Goal: Information Seeking & Learning: Find specific fact

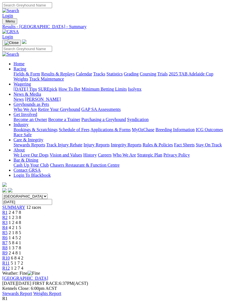
click at [8, 215] on span "R2" at bounding box center [4, 217] width 5 height 5
click at [21, 215] on span "1 2 3 8" at bounding box center [15, 217] width 12 height 5
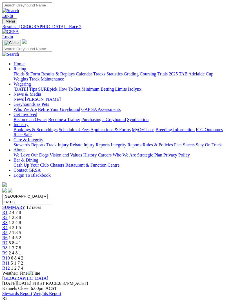
click at [21, 220] on span "1 2 4 8" at bounding box center [15, 222] width 12 height 5
click at [8, 225] on span "R4" at bounding box center [4, 227] width 5 height 5
click at [8, 230] on span "R5" at bounding box center [4, 232] width 5 height 5
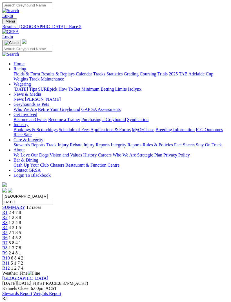
click at [8, 230] on link "R5" at bounding box center [4, 232] width 5 height 5
click at [21, 235] on span "1 4 5 2" at bounding box center [15, 237] width 12 height 5
click at [8, 240] on span "R7" at bounding box center [4, 242] width 5 height 5
click at [21, 245] on span "1 3 7 8" at bounding box center [15, 247] width 12 height 5
click at [8, 250] on link "R9" at bounding box center [4, 252] width 5 height 5
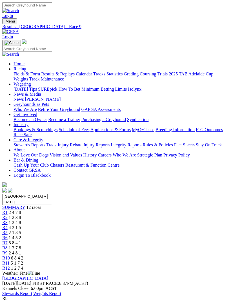
click at [23, 255] on span "6 8 4 2" at bounding box center [17, 257] width 12 height 5
click at [23, 260] on span "5 1 7 2" at bounding box center [17, 262] width 12 height 5
click at [23, 255] on span "6 8 4 2" at bounding box center [17, 257] width 12 height 5
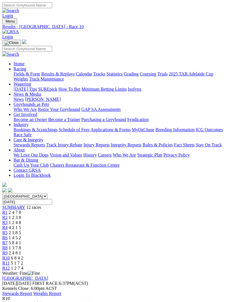
scroll to position [0, 28]
click at [10, 260] on span "R11" at bounding box center [5, 262] width 7 height 5
click at [23, 265] on span "1 2 7 4" at bounding box center [17, 267] width 12 height 5
click at [8, 225] on link "R4" at bounding box center [4, 227] width 5 height 5
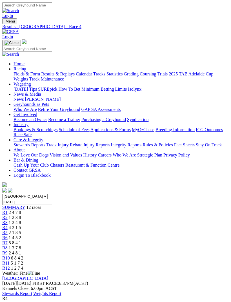
click at [8, 220] on link "R3" at bounding box center [4, 222] width 5 height 5
click at [21, 220] on span "1 2 4 8" at bounding box center [15, 222] width 12 height 5
click at [21, 210] on span "2 4 7 8" at bounding box center [15, 212] width 12 height 5
click at [21, 215] on span "1 2 3 8" at bounding box center [15, 217] width 12 height 5
click at [21, 220] on span "1 2 4 8" at bounding box center [15, 222] width 12 height 5
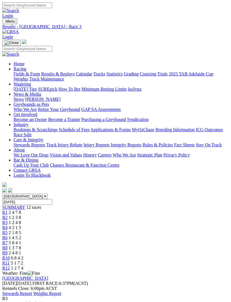
click at [8, 225] on span "R4" at bounding box center [4, 227] width 5 height 5
click at [21, 230] on span "2 1 8 5" at bounding box center [15, 232] width 12 height 5
click at [8, 235] on span "R6" at bounding box center [4, 237] width 5 height 5
click at [8, 240] on link "R7" at bounding box center [4, 242] width 5 height 5
click at [21, 245] on span "1 3 7 8" at bounding box center [15, 247] width 12 height 5
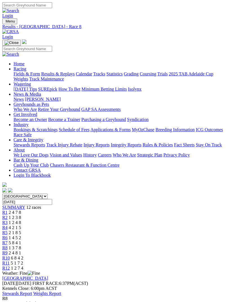
scroll to position [0, 28]
click at [21, 250] on span "2 4 8 1" at bounding box center [15, 252] width 12 height 5
click at [21, 210] on span "2 4 7 8" at bounding box center [15, 212] width 12 height 5
click at [8, 215] on span "R2" at bounding box center [4, 217] width 5 height 5
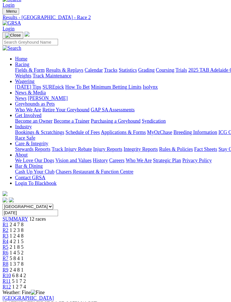
click at [21, 220] on span "1 2 4 8" at bounding box center [15, 222] width 12 height 5
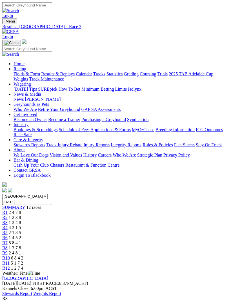
scroll to position [9, 0]
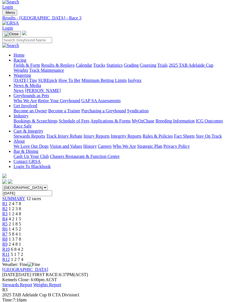
click at [59, 206] on div "R2 1 2 3 8" at bounding box center [115, 208] width 226 height 5
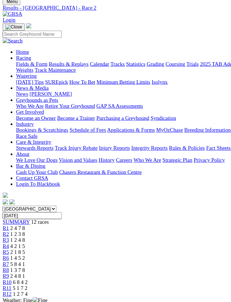
scroll to position [20, 0]
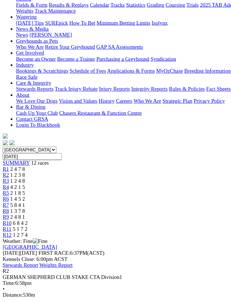
scroll to position [35, 0]
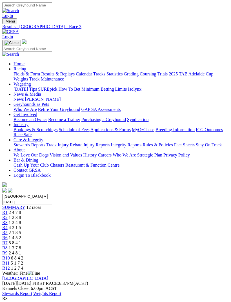
scroll to position [9, 0]
